Goal: Navigation & Orientation: Find specific page/section

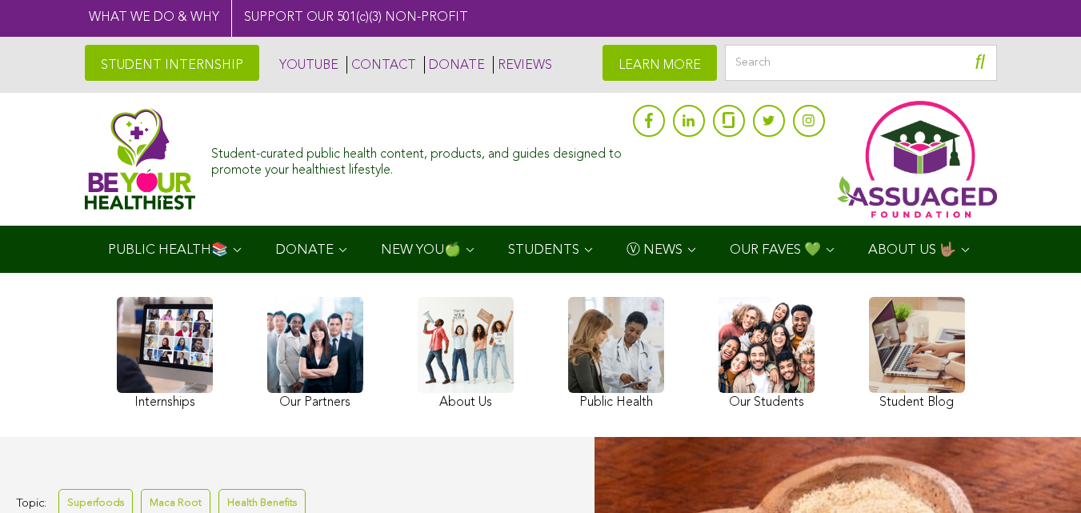
click at [267, 393] on link at bounding box center [315, 355] width 96 height 117
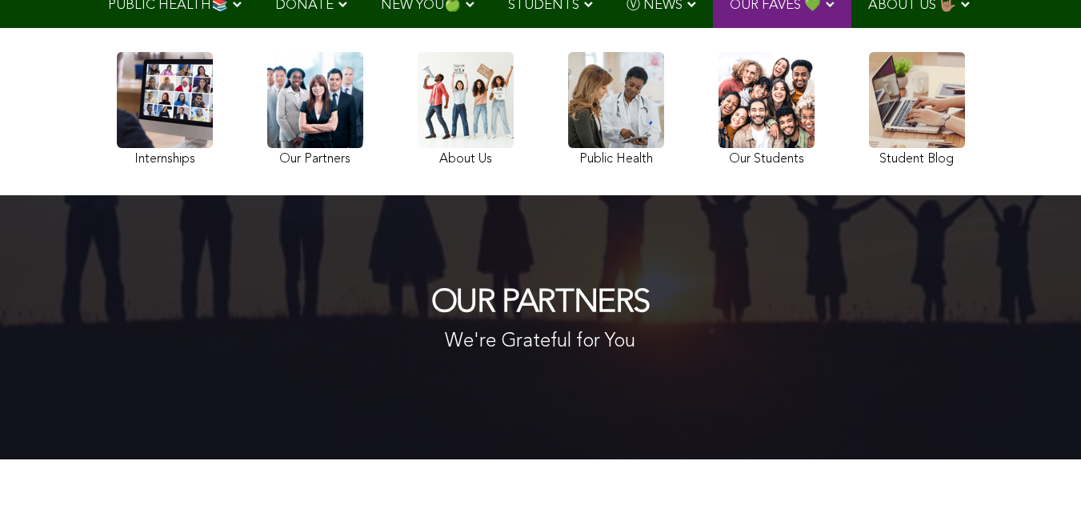
scroll to position [117, 0]
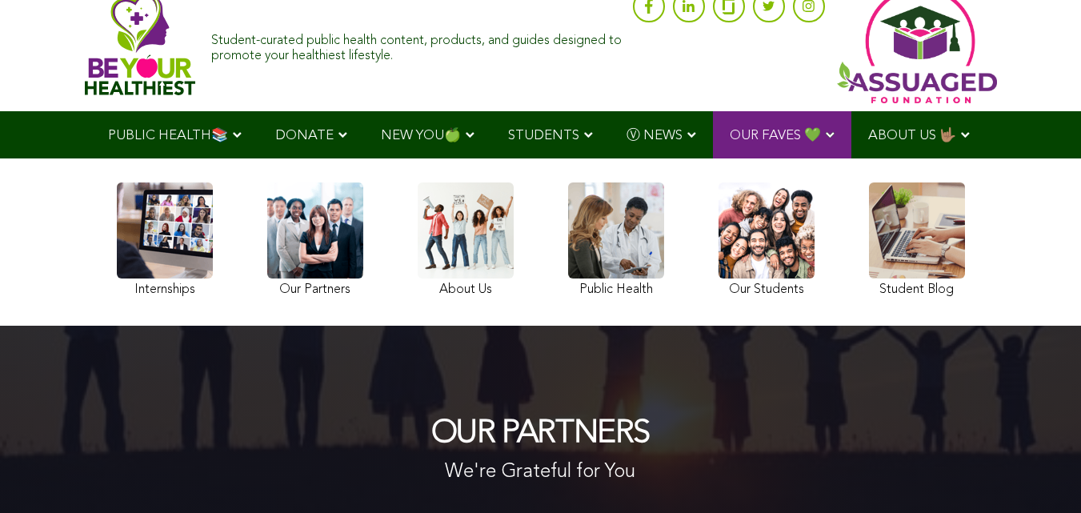
click at [489, 158] on ul "PUBLIC HEALTH📚 YouTube Our Rap Song Immunity Precautions DONATE via Venmo via P…" at bounding box center [540, 134] width 899 height 47
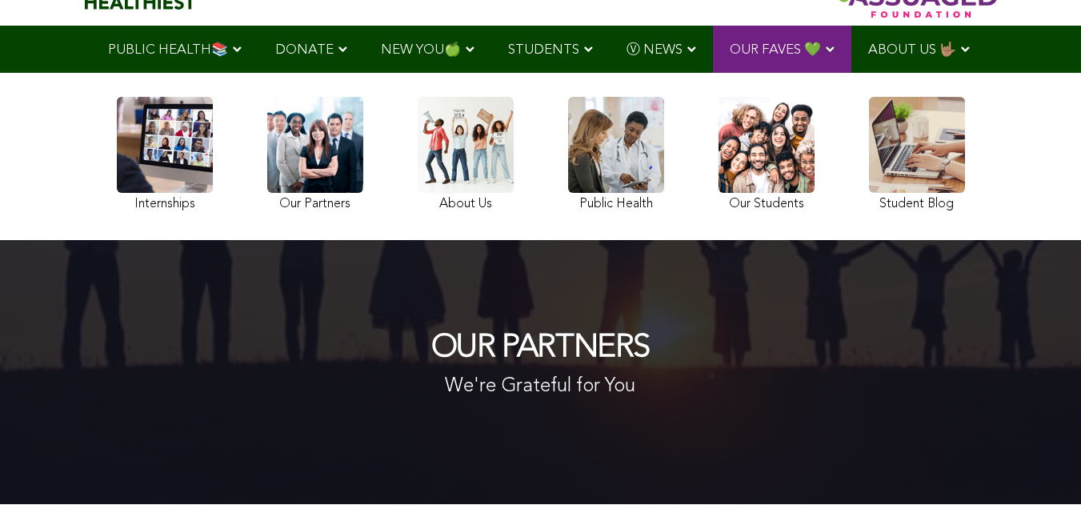
scroll to position [114, 0]
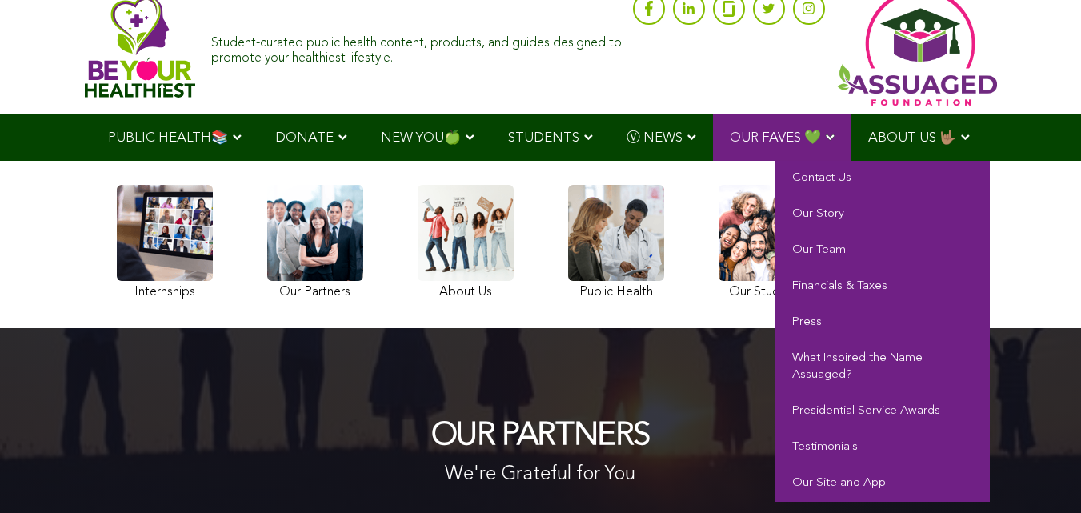
click at [869, 145] on span "ABOUT US 🤟🏽" at bounding box center [913, 138] width 88 height 14
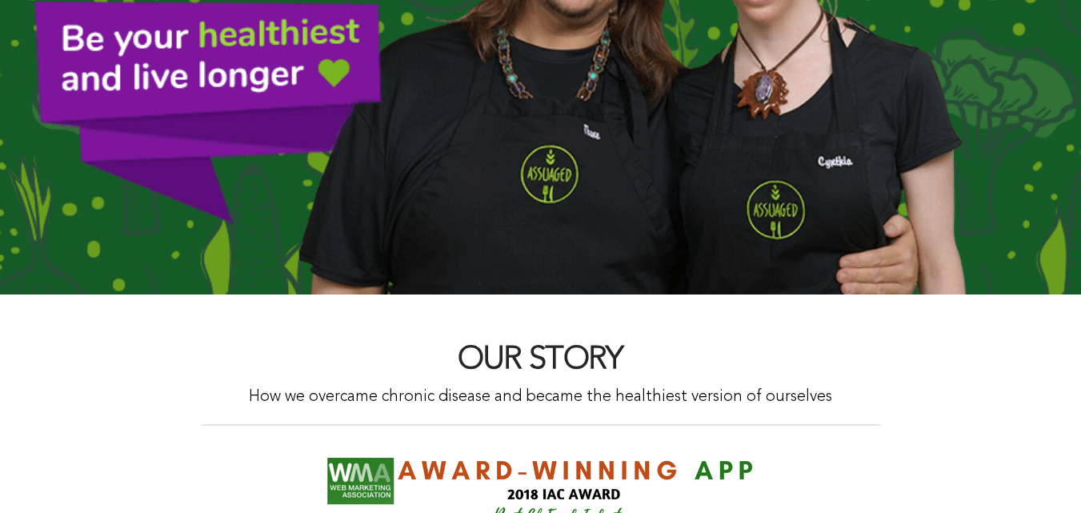
scroll to position [921, 0]
